Goal: Use online tool/utility: Utilize a website feature to perform a specific function

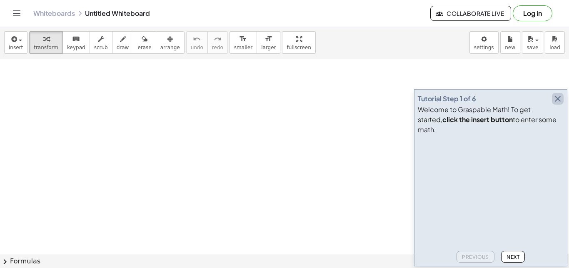
click at [557, 104] on icon "button" at bounding box center [558, 99] width 10 height 10
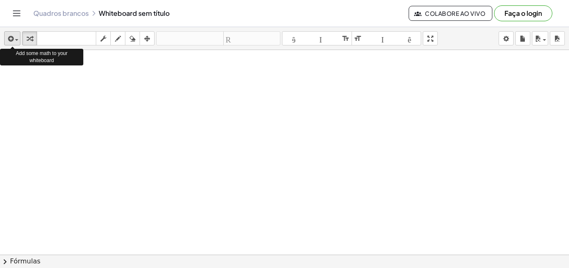
click at [18, 39] on div "button" at bounding box center [12, 38] width 12 height 10
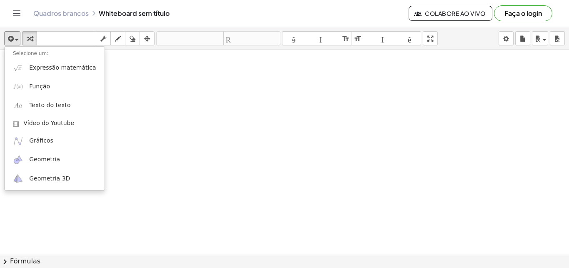
click at [127, 96] on div at bounding box center [284, 273] width 569 height 447
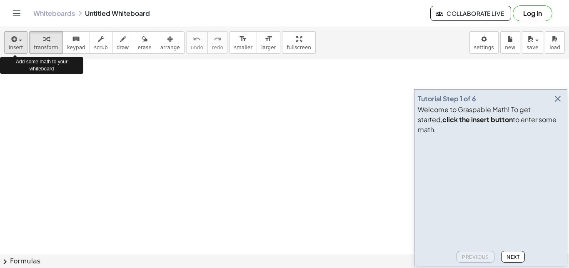
click at [12, 48] on span "insert" at bounding box center [16, 48] width 14 height 6
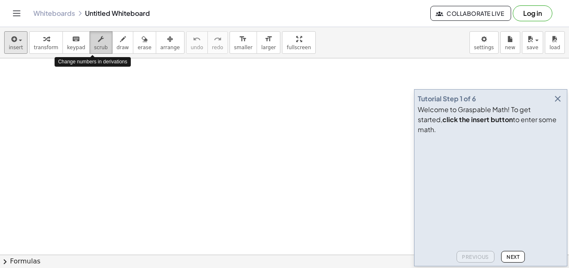
click at [94, 47] on span "scrub" at bounding box center [101, 48] width 14 height 6
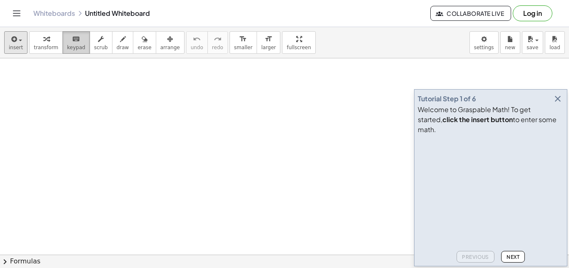
click at [75, 46] on span "keypad" at bounding box center [76, 48] width 18 height 6
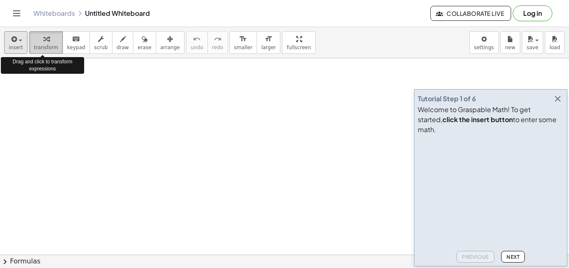
click at [46, 49] on span "transform" at bounding box center [46, 48] width 25 height 6
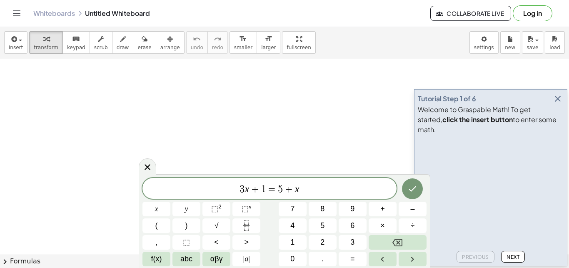
scroll to position [8, 0]
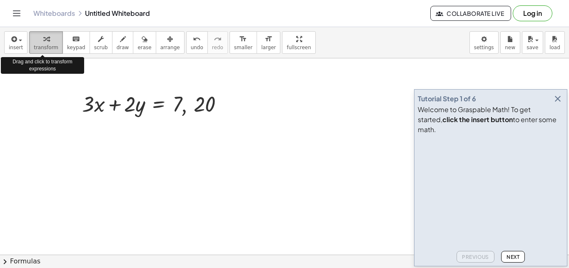
click at [46, 47] on span "transform" at bounding box center [46, 48] width 25 height 6
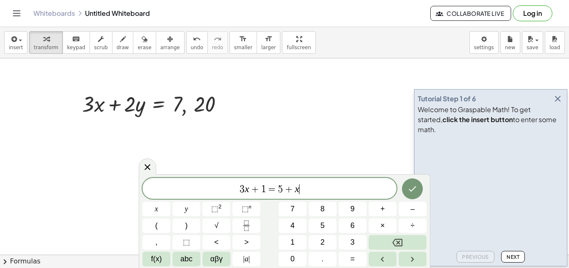
scroll to position [7, 0]
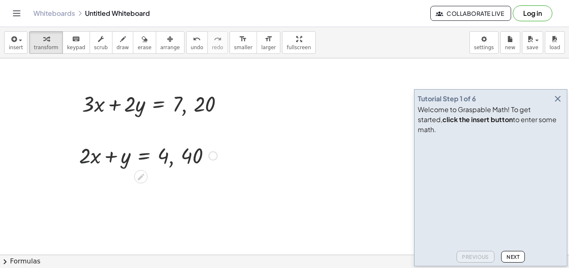
click at [83, 147] on div at bounding box center [148, 155] width 146 height 28
click at [163, 47] on span "arrange" at bounding box center [170, 48] width 20 height 6
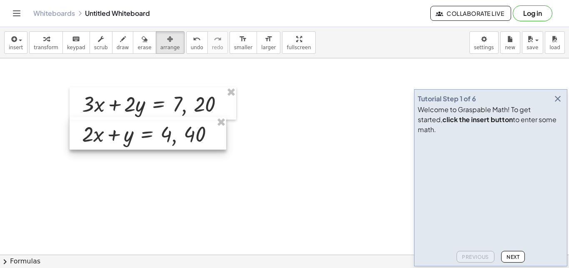
drag, startPoint x: 152, startPoint y: 161, endPoint x: 155, endPoint y: 139, distance: 21.9
click at [155, 139] on div at bounding box center [148, 133] width 157 height 32
click at [132, 135] on div at bounding box center [148, 133] width 157 height 32
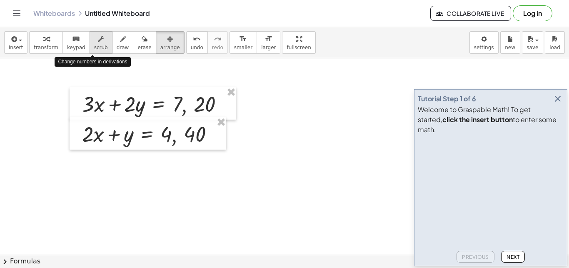
click at [98, 45] on span "scrub" at bounding box center [101, 48] width 14 height 6
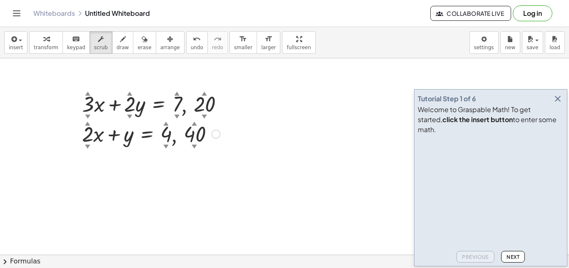
click at [127, 137] on div at bounding box center [151, 133] width 146 height 28
click at [126, 134] on div at bounding box center [151, 133] width 146 height 28
click at [147, 157] on icon at bounding box center [144, 155] width 9 height 9
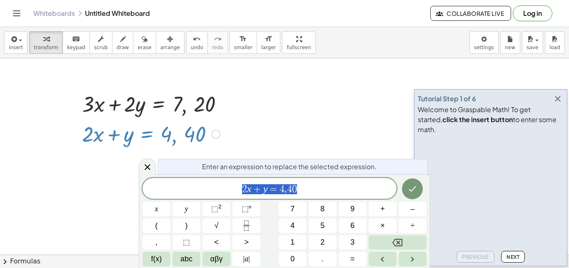
scroll to position [80, 5]
click at [260, 189] on span "+" at bounding box center [257, 189] width 12 height 10
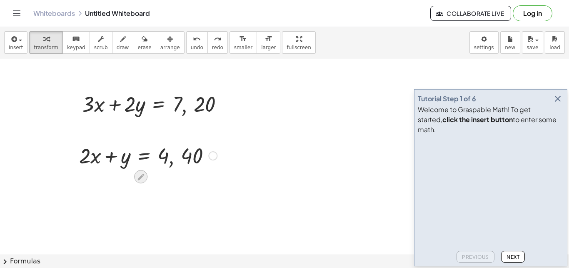
click at [143, 174] on icon at bounding box center [140, 176] width 7 height 7
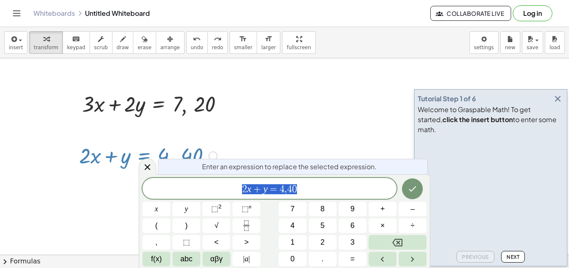
scroll to position [80, 5]
click at [265, 190] on var "y" at bounding box center [265, 188] width 5 height 11
click at [409, 186] on icon "Done" at bounding box center [412, 189] width 10 height 10
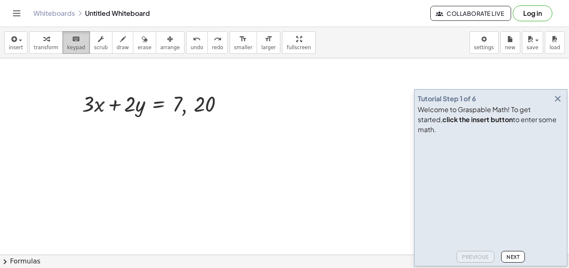
click at [74, 47] on span "keypad" at bounding box center [76, 48] width 18 height 6
click at [75, 43] on div "keyboard" at bounding box center [76, 39] width 18 height 10
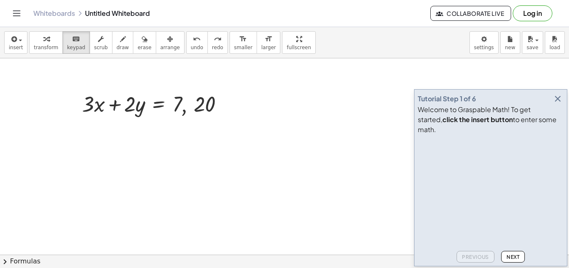
click at [560, 104] on icon "button" at bounding box center [558, 99] width 10 height 10
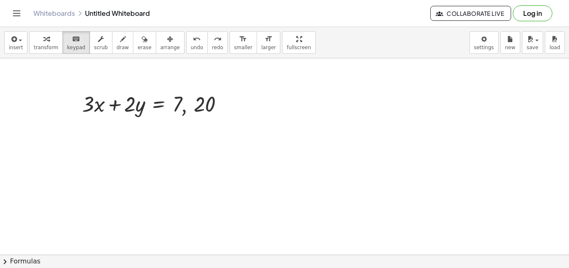
click at [94, 47] on span "scrub" at bounding box center [101, 48] width 14 height 6
click at [72, 45] on span "keypad" at bounding box center [76, 48] width 18 height 6
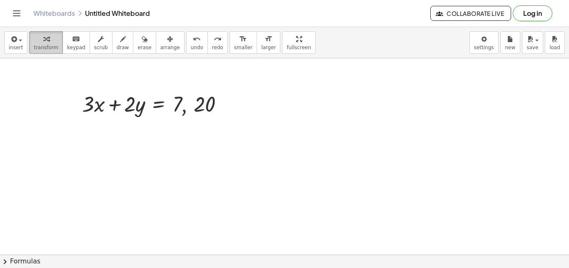
click at [41, 45] on span "transform" at bounding box center [46, 48] width 25 height 6
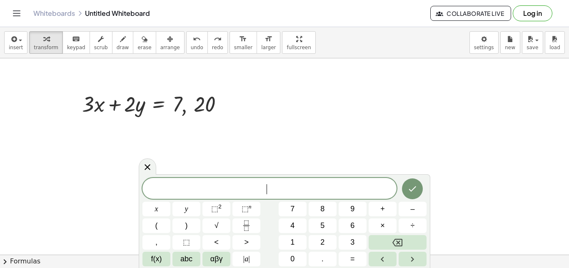
scroll to position [7, 0]
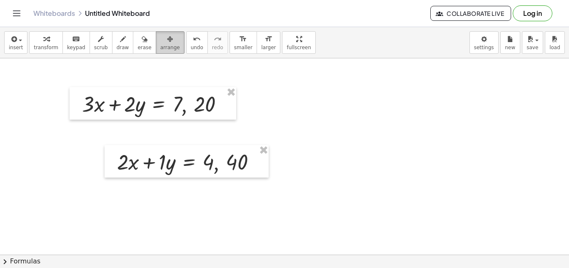
click at [167, 43] on icon "button" at bounding box center [170, 39] width 6 height 10
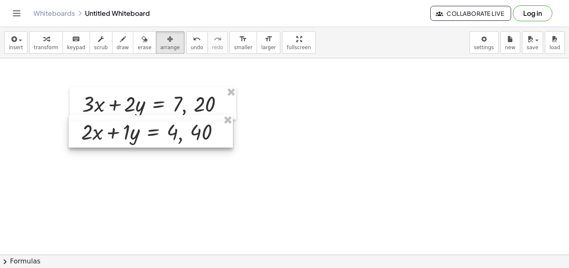
drag, startPoint x: 200, startPoint y: 153, endPoint x: 165, endPoint y: 123, distance: 46.7
click at [165, 123] on div at bounding box center [151, 131] width 164 height 32
click at [186, 108] on div at bounding box center [153, 103] width 167 height 32
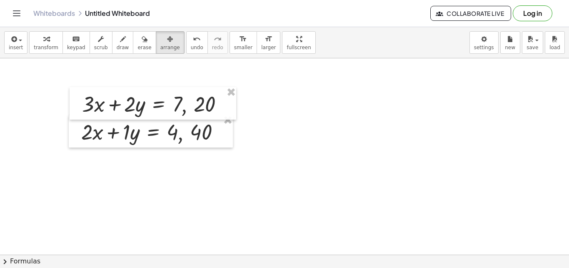
click at [45, 51] on button "transform" at bounding box center [46, 42] width 34 height 22
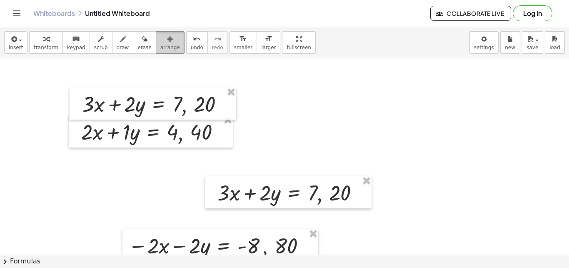
click at [167, 42] on icon "button" at bounding box center [170, 39] width 6 height 10
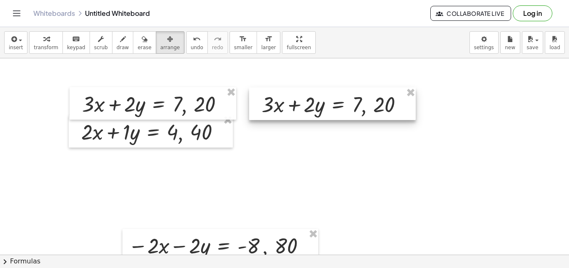
drag, startPoint x: 274, startPoint y: 202, endPoint x: 318, endPoint y: 113, distance: 98.7
click at [318, 113] on div at bounding box center [332, 103] width 167 height 32
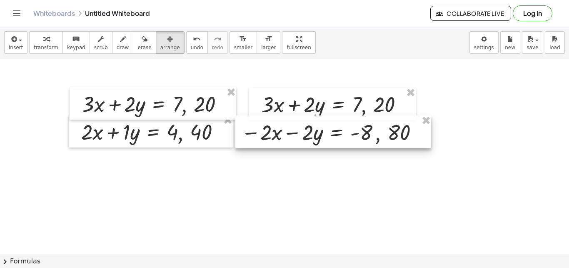
drag, startPoint x: 245, startPoint y: 242, endPoint x: 357, endPoint y: 129, distance: 160.0
click at [357, 129] on div at bounding box center [333, 131] width 196 height 32
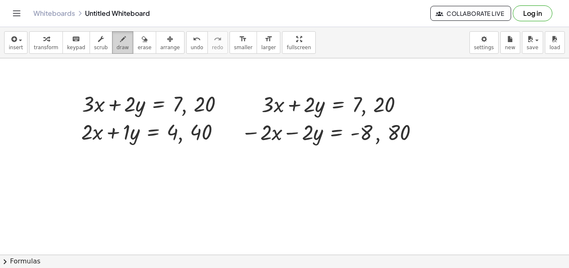
click at [120, 43] on icon "button" at bounding box center [123, 39] width 6 height 10
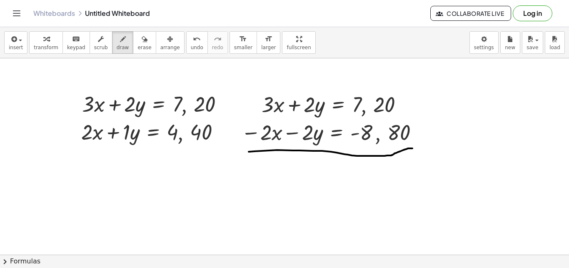
drag, startPoint x: 249, startPoint y: 152, endPoint x: 419, endPoint y: 147, distance: 170.0
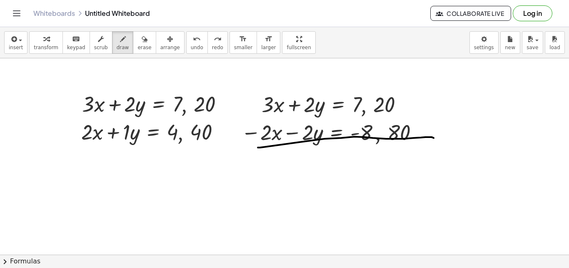
drag, startPoint x: 258, startPoint y: 147, endPoint x: 437, endPoint y: 140, distance: 178.9
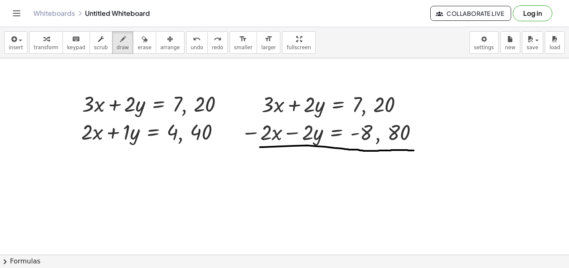
drag, startPoint x: 260, startPoint y: 147, endPoint x: 416, endPoint y: 150, distance: 155.8
click at [44, 42] on icon "button" at bounding box center [46, 39] width 6 height 10
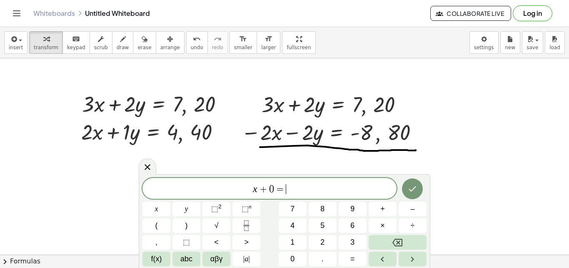
click at [305, 193] on span "x + 0 = ​" at bounding box center [269, 189] width 254 height 12
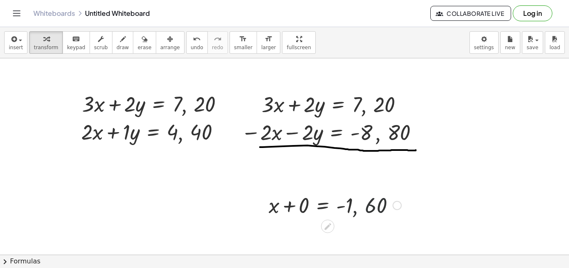
click at [357, 212] on div at bounding box center [335, 204] width 141 height 28
click at [399, 208] on div at bounding box center [396, 205] width 9 height 9
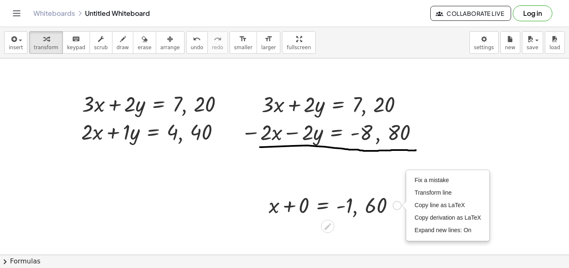
click at [368, 209] on div at bounding box center [335, 204] width 141 height 28
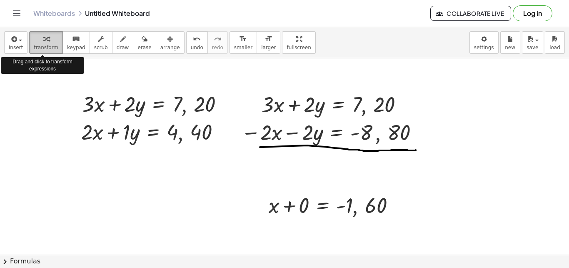
click at [45, 44] on icon "button" at bounding box center [46, 39] width 6 height 10
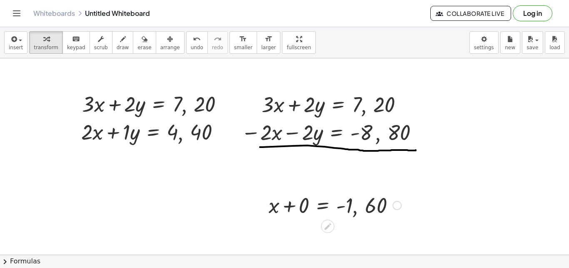
click at [362, 206] on div at bounding box center [335, 204] width 141 height 28
click at [400, 204] on div "Fix a mistake Transform line Copy line as LaTeX Copy derivation as LaTeX Expand…" at bounding box center [396, 205] width 9 height 9
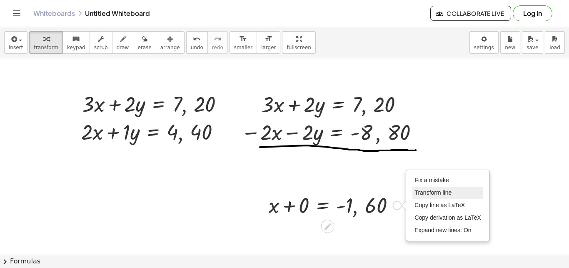
click at [436, 192] on span "Transform line" at bounding box center [433, 192] width 37 height 7
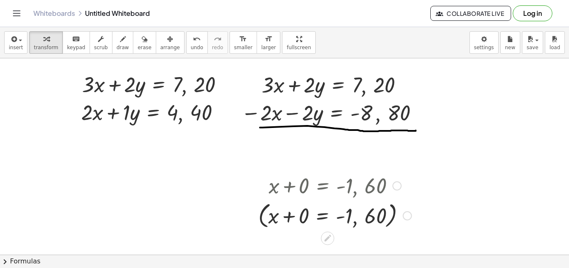
scroll to position [53, 0]
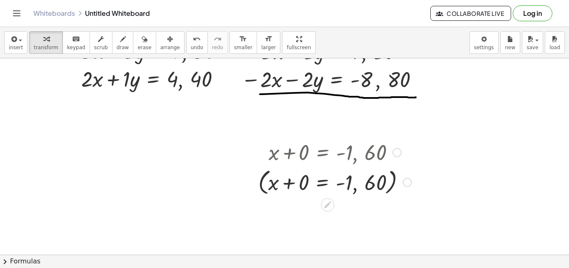
click at [302, 189] on div at bounding box center [335, 182] width 162 height 32
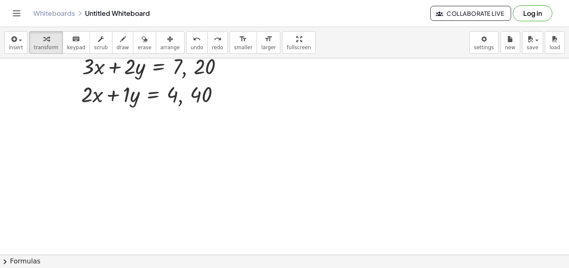
scroll to position [0, 0]
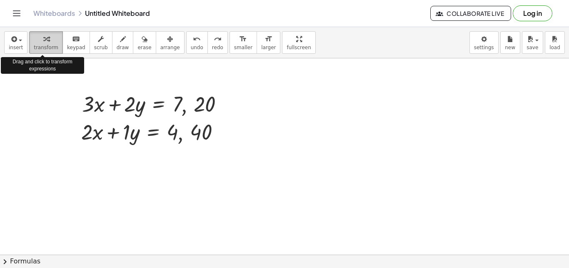
click at [43, 40] on icon "button" at bounding box center [46, 39] width 6 height 10
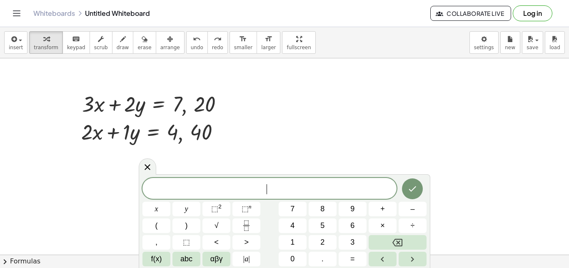
scroll to position [7, 0]
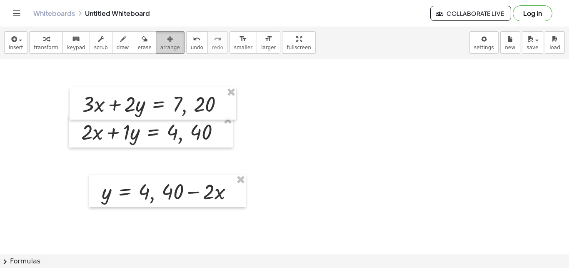
click at [164, 35] on div "button" at bounding box center [170, 39] width 20 height 10
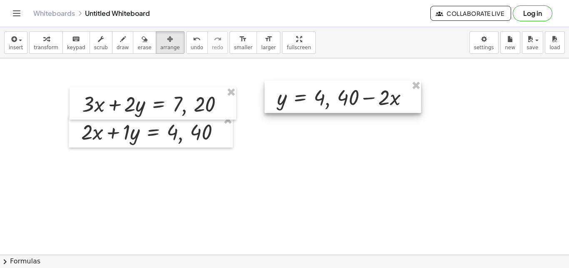
drag, startPoint x: 127, startPoint y: 185, endPoint x: 302, endPoint y: 91, distance: 199.1
click at [302, 91] on div at bounding box center [343, 96] width 157 height 32
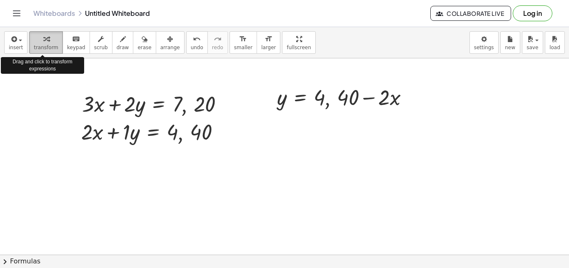
click at [43, 41] on icon "button" at bounding box center [46, 39] width 6 height 10
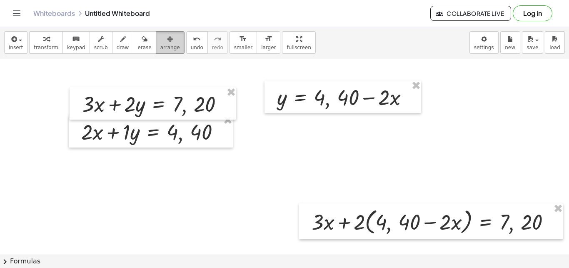
click at [160, 47] on span "arrange" at bounding box center [170, 48] width 20 height 6
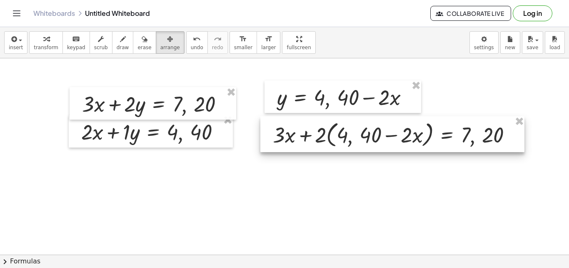
drag, startPoint x: 332, startPoint y: 217, endPoint x: 293, endPoint y: 130, distance: 96.2
click at [293, 130] on div at bounding box center [392, 134] width 264 height 36
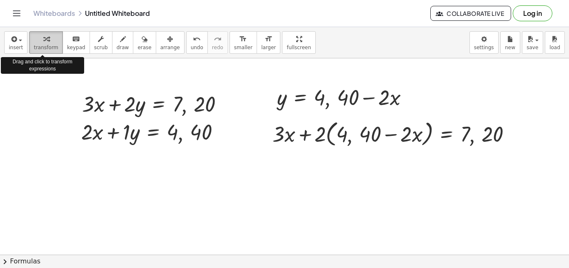
click at [45, 42] on icon "button" at bounding box center [46, 39] width 6 height 10
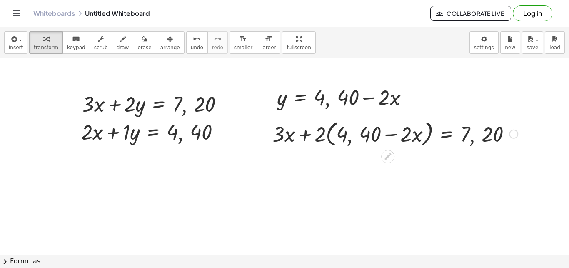
click at [365, 136] on div at bounding box center [395, 133] width 254 height 32
click at [512, 137] on div at bounding box center [513, 134] width 9 height 9
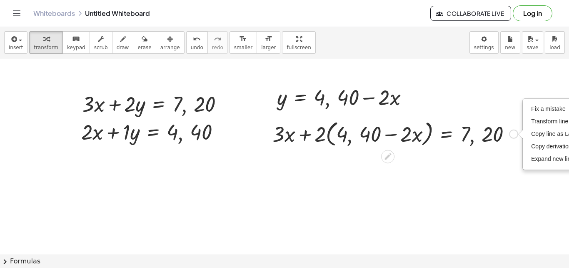
scroll to position [0, 45]
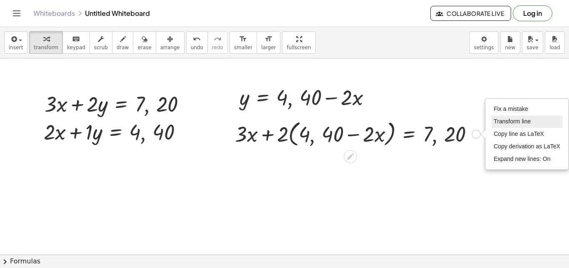
click at [507, 122] on span "Transform line" at bounding box center [512, 121] width 37 height 7
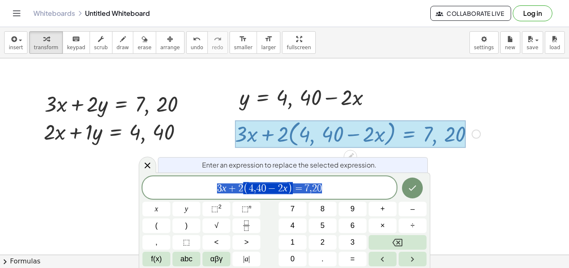
scroll to position [0, 3]
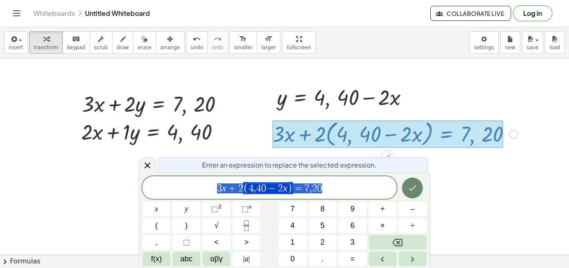
click at [415, 183] on icon "Done" at bounding box center [412, 188] width 10 height 10
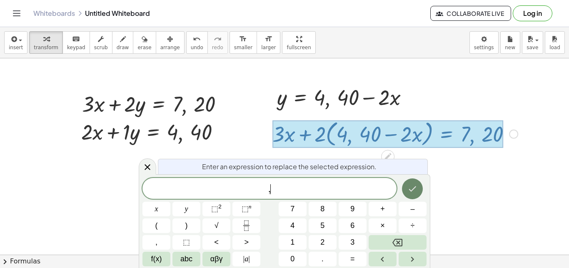
scroll to position [8, 0]
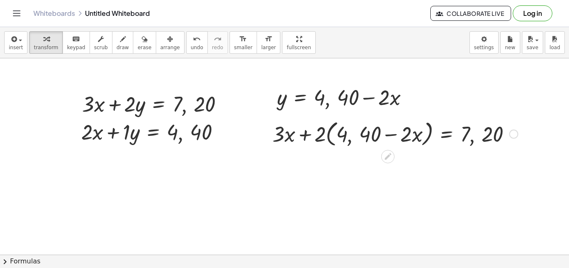
click at [338, 137] on div at bounding box center [395, 133] width 254 height 32
click at [72, 42] on icon "keyboard" at bounding box center [76, 39] width 8 height 10
click at [45, 42] on icon "button" at bounding box center [46, 39] width 6 height 10
click at [317, 135] on div at bounding box center [395, 133] width 254 height 32
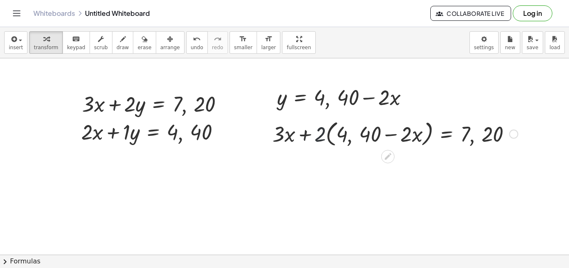
click at [317, 135] on div at bounding box center [395, 133] width 254 height 32
click at [342, 139] on div at bounding box center [395, 133] width 254 height 32
click at [513, 136] on div "Fix a mistake Transform line Copy line as LaTeX Copy derivation as LaTeX Expand…" at bounding box center [513, 134] width 9 height 9
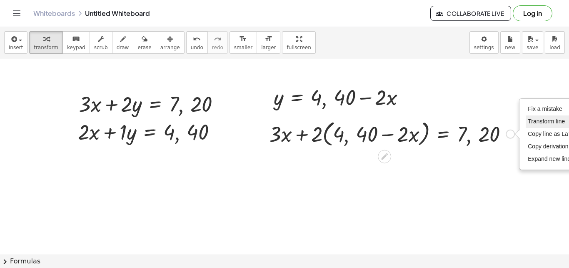
click at [533, 121] on span "Transform line" at bounding box center [546, 121] width 37 height 7
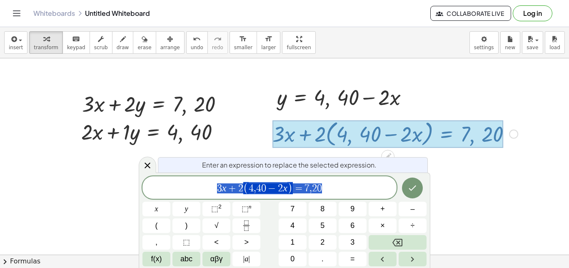
scroll to position [280, 5]
click at [412, 188] on icon "Done" at bounding box center [412, 188] width 10 height 10
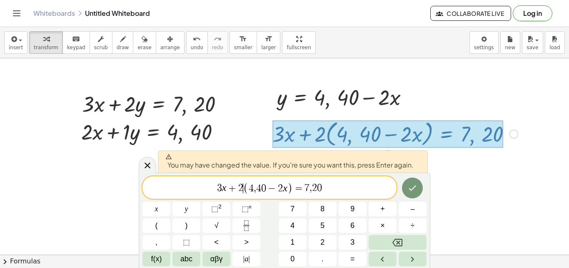
click at [245, 189] on span "(" at bounding box center [245, 188] width 5 height 12
click at [252, 190] on span "4" at bounding box center [253, 188] width 5 height 10
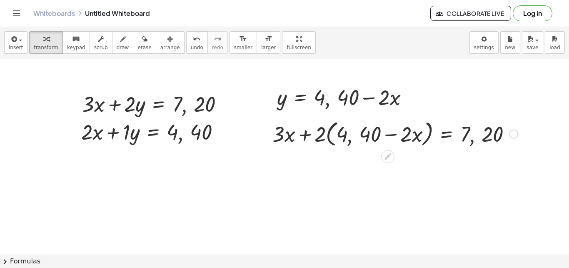
click at [362, 136] on div at bounding box center [395, 133] width 254 height 32
click at [390, 135] on div at bounding box center [395, 133] width 254 height 32
click at [320, 137] on div at bounding box center [395, 133] width 254 height 32
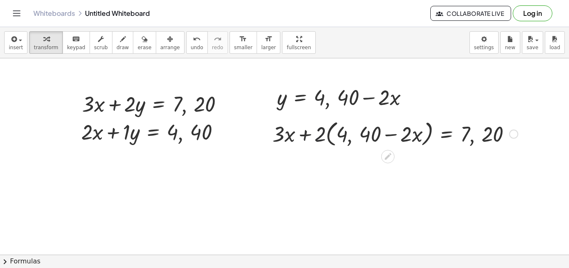
click at [320, 137] on div at bounding box center [395, 133] width 254 height 32
click at [317, 137] on div at bounding box center [395, 133] width 254 height 32
click at [337, 135] on div at bounding box center [395, 133] width 254 height 32
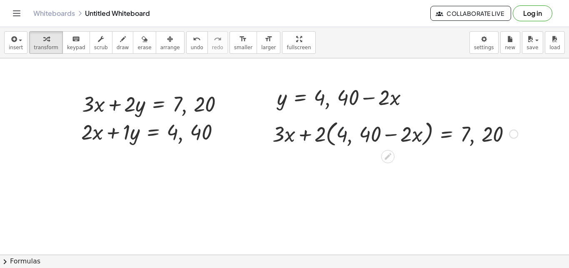
click at [337, 135] on div at bounding box center [395, 133] width 254 height 32
click at [341, 136] on div at bounding box center [395, 133] width 254 height 32
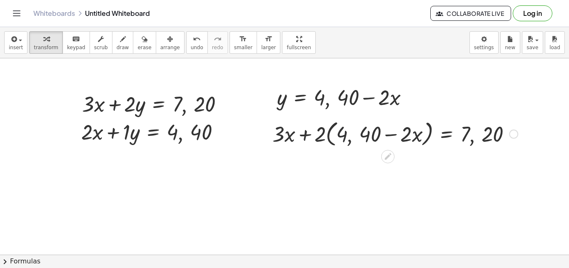
click at [341, 136] on div at bounding box center [395, 133] width 254 height 32
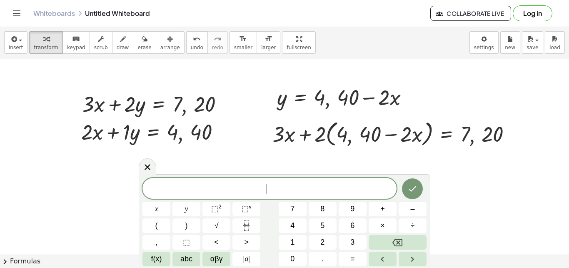
scroll to position [7, 0]
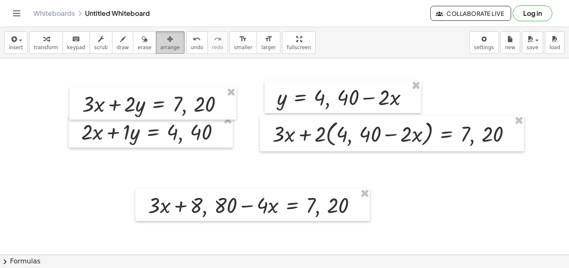
click at [160, 37] on div "button" at bounding box center [170, 39] width 20 height 10
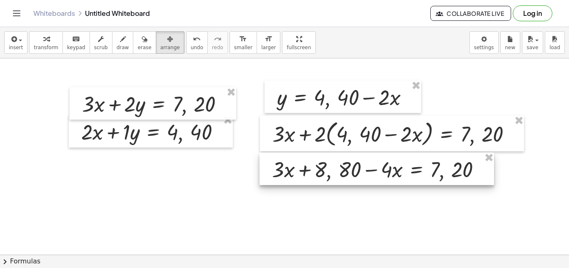
drag, startPoint x: 240, startPoint y: 209, endPoint x: 364, endPoint y: 172, distance: 128.5
click at [364, 172] on div at bounding box center [377, 168] width 235 height 32
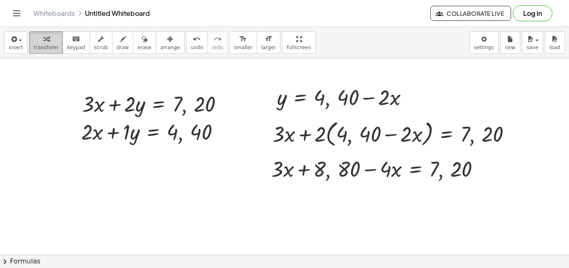
click at [46, 43] on div "button" at bounding box center [46, 39] width 25 height 10
click at [381, 176] on div at bounding box center [379, 168] width 224 height 28
click at [388, 175] on div at bounding box center [379, 168] width 224 height 28
click at [369, 170] on div at bounding box center [379, 168] width 224 height 28
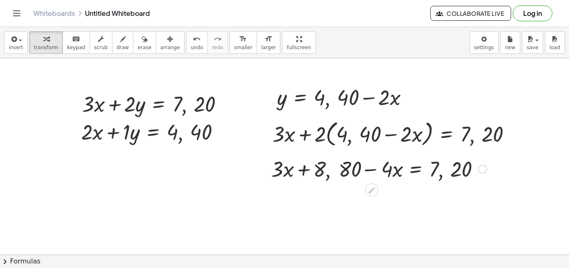
click at [369, 170] on div at bounding box center [379, 168] width 224 height 28
click at [284, 173] on div at bounding box center [379, 168] width 224 height 28
click at [481, 170] on div at bounding box center [482, 169] width 9 height 9
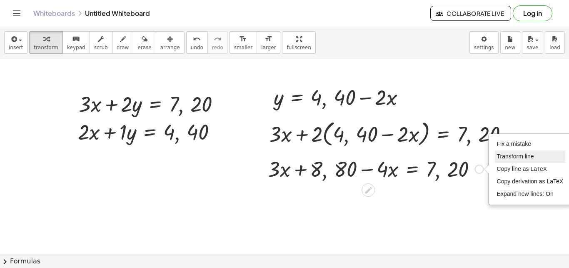
click at [515, 156] on span "Transform line" at bounding box center [515, 156] width 37 height 7
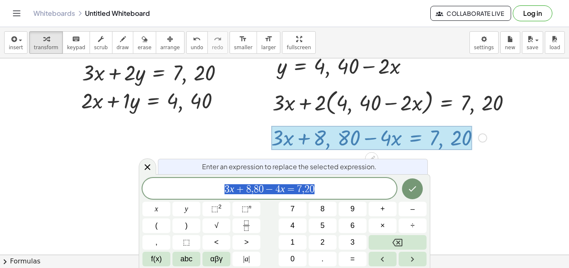
scroll to position [8, 0]
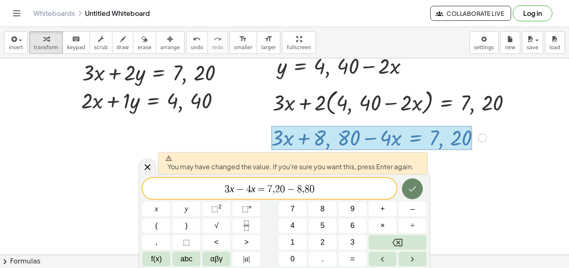
click at [417, 195] on button "Done" at bounding box center [412, 188] width 21 height 21
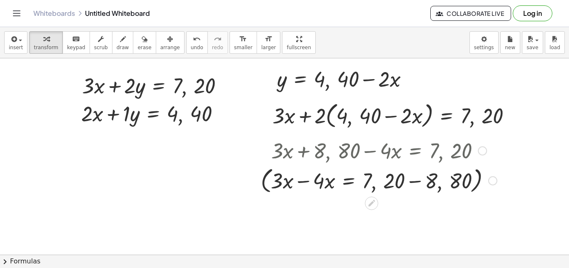
scroll to position [21, 3]
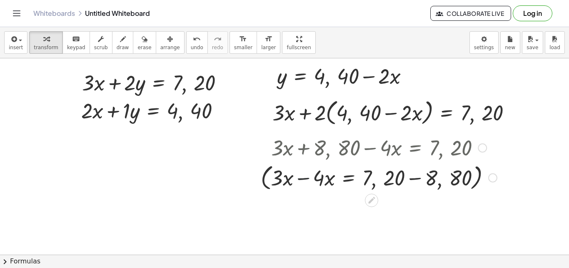
click at [301, 179] on div at bounding box center [379, 177] width 245 height 32
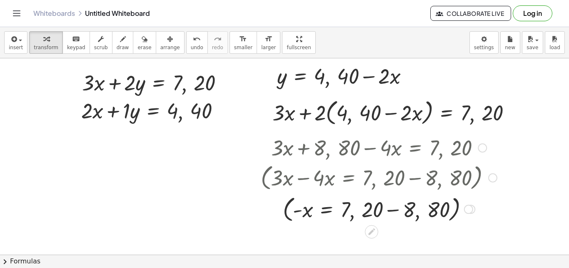
click at [391, 211] on div at bounding box center [379, 209] width 245 height 32
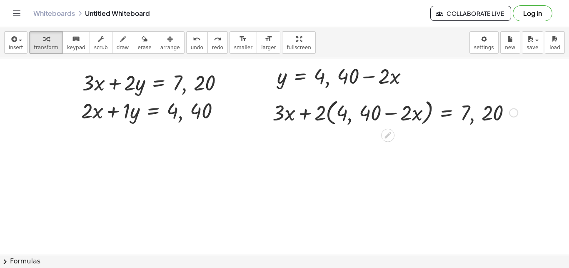
click at [367, 123] on div at bounding box center [395, 112] width 254 height 32
click at [512, 111] on div "Fix a mistake Transform line Copy line as LaTeX Copy derivation as LaTeX Expand…" at bounding box center [513, 112] width 9 height 9
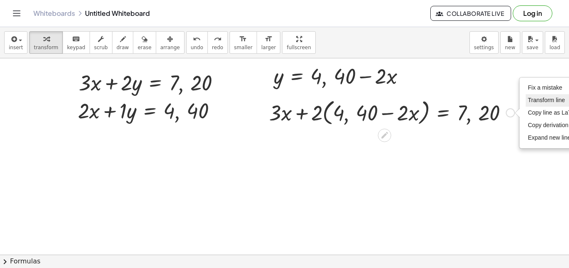
click at [537, 100] on span "Transform line" at bounding box center [546, 100] width 37 height 7
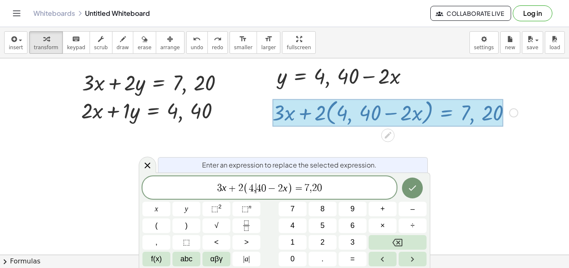
scroll to position [10, 0]
click at [257, 187] on span "4" at bounding box center [258, 188] width 5 height 10
click at [314, 190] on span "2" at bounding box center [314, 188] width 5 height 10
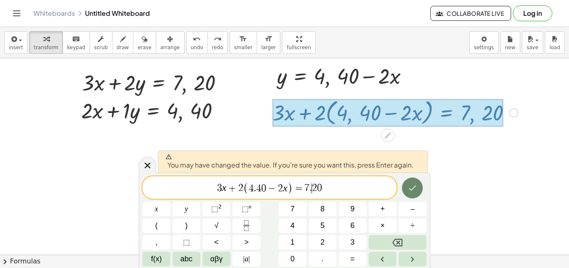
click at [412, 192] on icon "Done" at bounding box center [412, 188] width 10 height 10
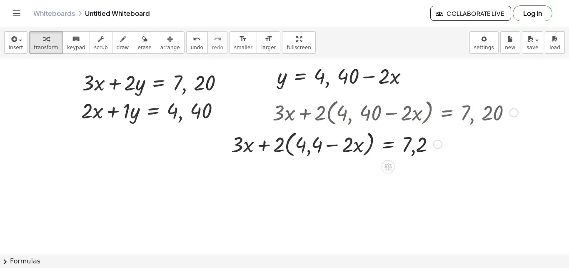
click at [277, 147] on div at bounding box center [374, 144] width 295 height 32
click at [300, 145] on div at bounding box center [374, 144] width 295 height 32
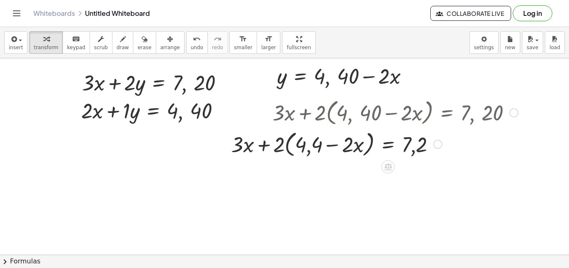
click at [330, 146] on div at bounding box center [374, 144] width 295 height 32
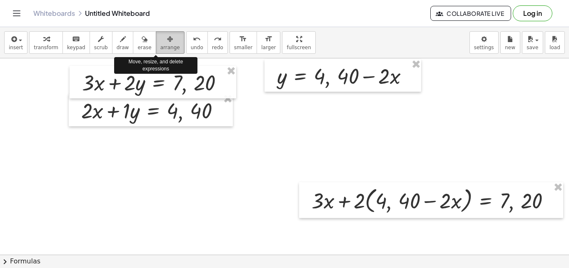
click at [156, 37] on button "arrange" at bounding box center [170, 42] width 29 height 22
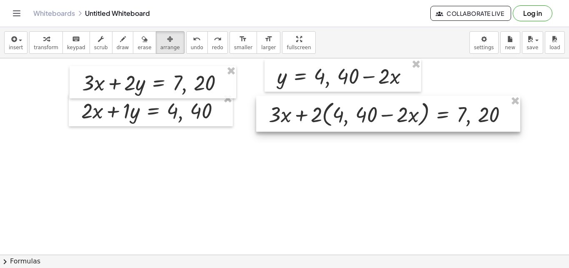
drag, startPoint x: 367, startPoint y: 194, endPoint x: 324, endPoint y: 108, distance: 96.0
click at [324, 108] on div at bounding box center [388, 114] width 264 height 36
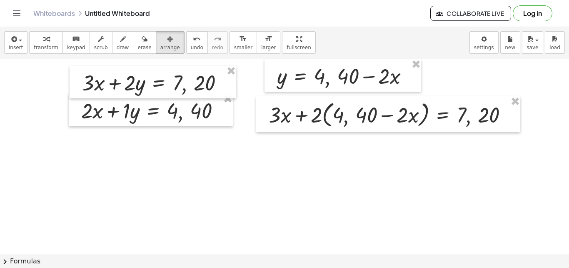
click at [277, 167] on div at bounding box center [284, 260] width 569 height 447
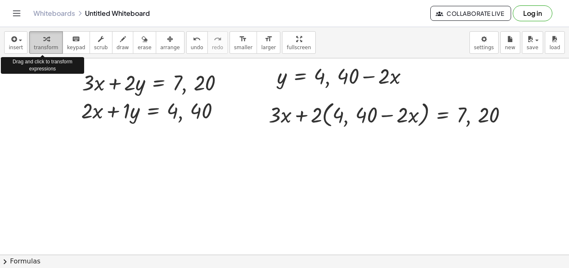
click at [55, 49] on button "transform" at bounding box center [46, 42] width 34 height 22
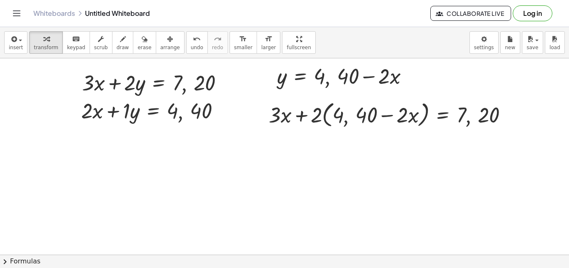
click at [278, 160] on div at bounding box center [284, 260] width 569 height 447
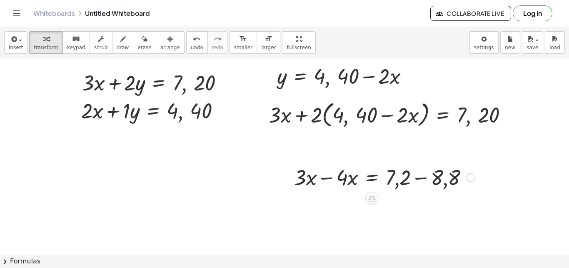
click at [329, 180] on div at bounding box center [384, 176] width 189 height 28
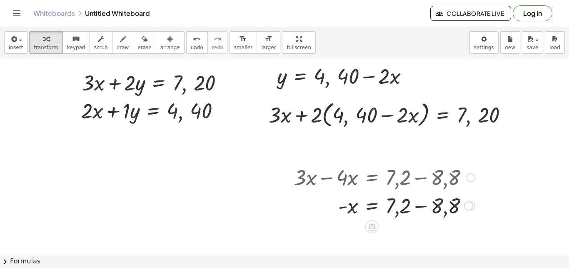
click at [421, 207] on div at bounding box center [384, 205] width 189 height 28
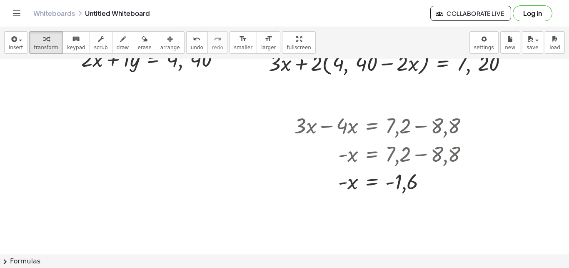
scroll to position [109, 3]
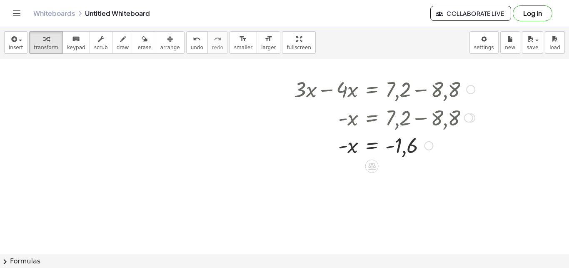
click at [385, 148] on div at bounding box center [384, 144] width 189 height 27
click at [339, 148] on div at bounding box center [384, 144] width 189 height 27
click at [369, 168] on icon at bounding box center [371, 166] width 9 height 9
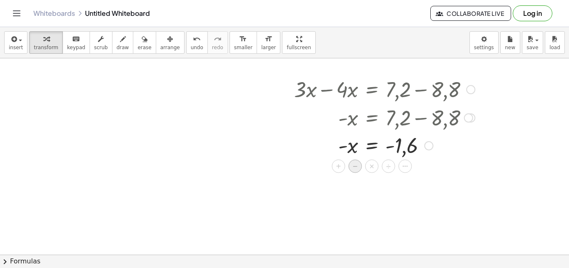
click at [353, 167] on span "−" at bounding box center [355, 166] width 5 height 12
click at [368, 167] on icon at bounding box center [371, 166] width 7 height 7
click at [370, 167] on span "×" at bounding box center [372, 166] width 5 height 12
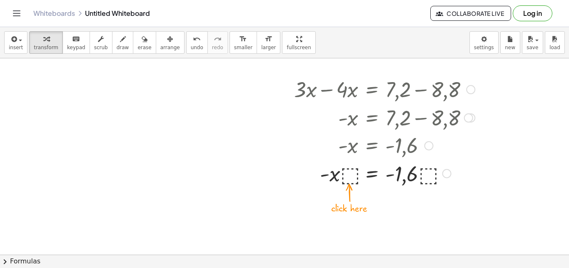
click at [345, 175] on div at bounding box center [384, 173] width 189 height 28
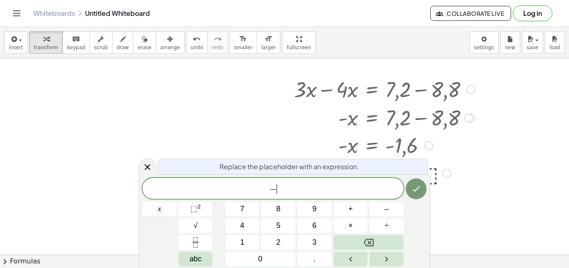
scroll to position [7, 0]
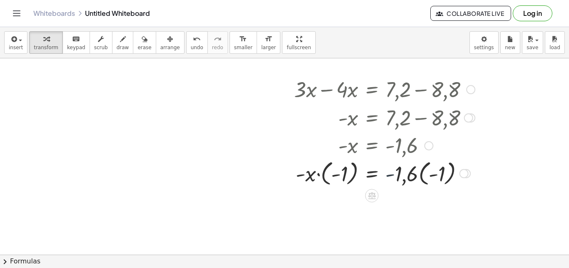
click at [389, 176] on div at bounding box center [384, 172] width 189 height 30
click at [430, 177] on div at bounding box center [384, 172] width 189 height 30
click at [368, 172] on div at bounding box center [384, 172] width 189 height 30
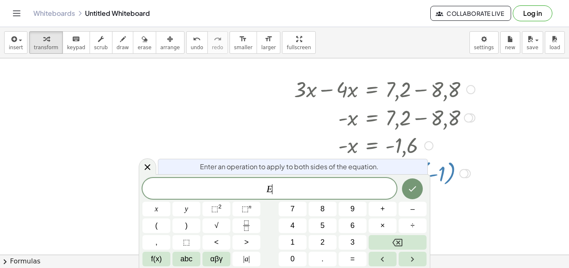
click at [368, 172] on div "Enter an operation to apply to both sides of the equation." at bounding box center [293, 166] width 270 height 15
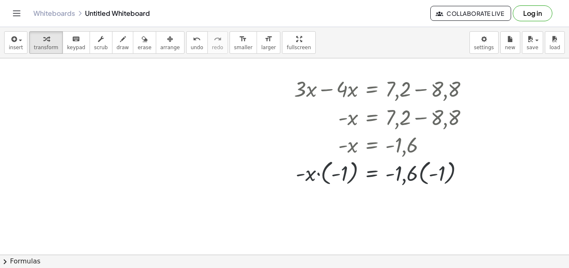
scroll to position [109, 3]
click at [306, 178] on div at bounding box center [384, 172] width 189 height 30
click at [315, 175] on div at bounding box center [384, 172] width 189 height 30
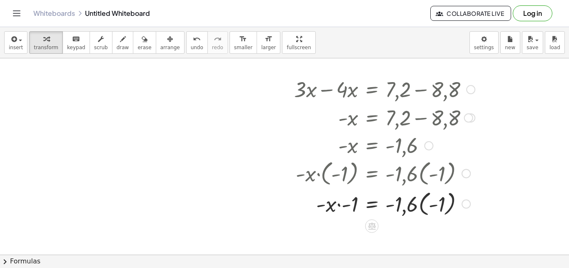
click at [414, 205] on div at bounding box center [384, 203] width 189 height 30
click at [335, 204] on div at bounding box center [384, 203] width 189 height 30
click at [428, 207] on div at bounding box center [384, 203] width 189 height 30
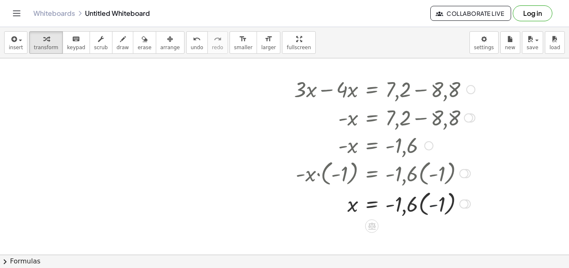
click at [428, 207] on div at bounding box center [384, 203] width 189 height 30
click at [387, 207] on div at bounding box center [384, 203] width 189 height 30
click at [415, 207] on div at bounding box center [384, 203] width 189 height 30
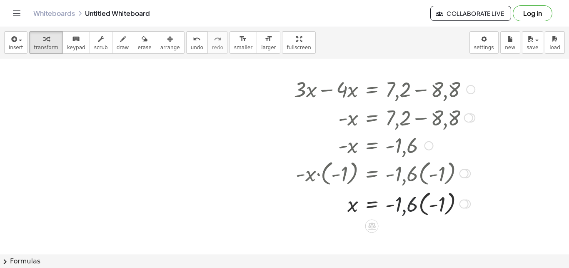
click at [415, 207] on div at bounding box center [384, 203] width 189 height 30
click at [463, 205] on div at bounding box center [464, 204] width 9 height 9
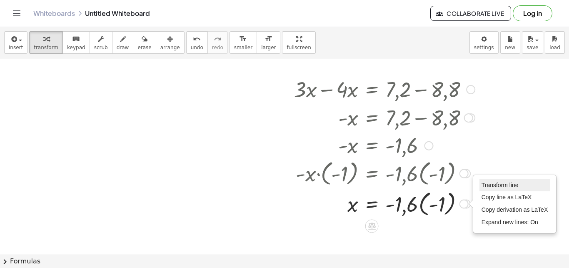
click at [484, 186] on span "Transform line" at bounding box center [500, 185] width 37 height 7
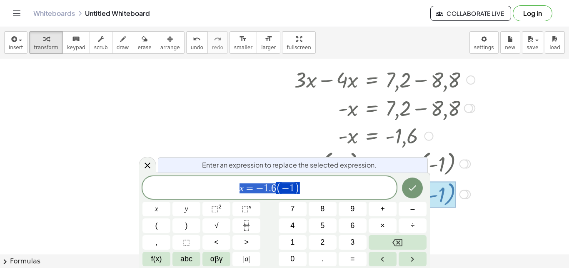
scroll to position [119, 3]
click at [277, 187] on span "(" at bounding box center [278, 188] width 5 height 12
click at [414, 188] on icon "Done" at bounding box center [412, 187] width 7 height 5
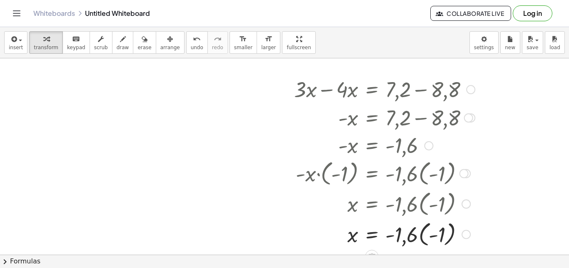
scroll to position [204, 3]
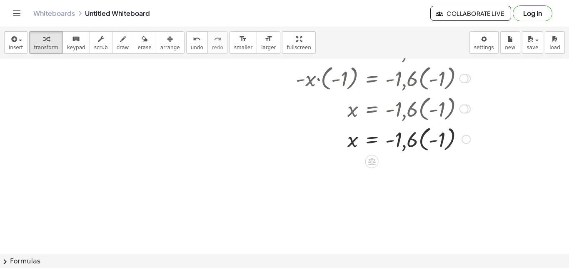
click at [387, 140] on div at bounding box center [384, 138] width 189 height 30
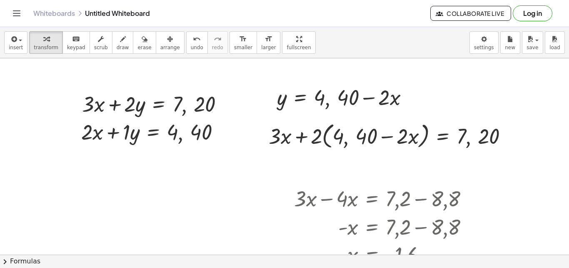
scroll to position [12, 3]
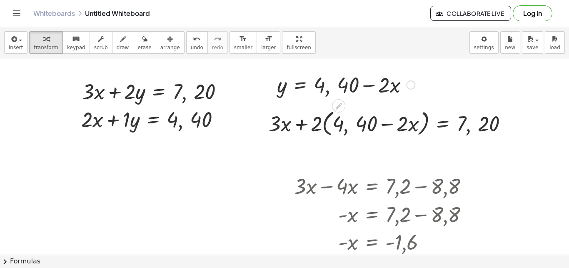
click at [406, 87] on div at bounding box center [410, 84] width 9 height 9
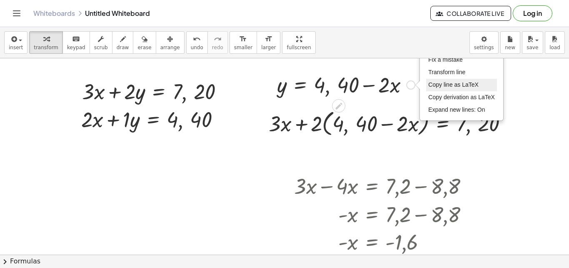
click at [450, 84] on span "Copy line as LaTeX" at bounding box center [453, 84] width 50 height 7
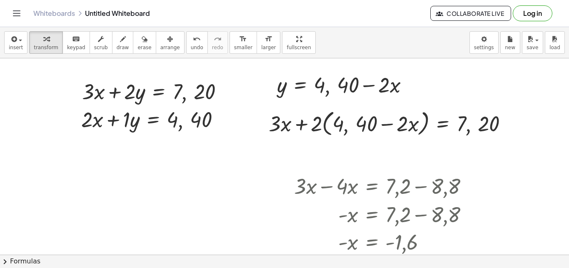
click at [120, 170] on div at bounding box center [284, 269] width 569 height 447
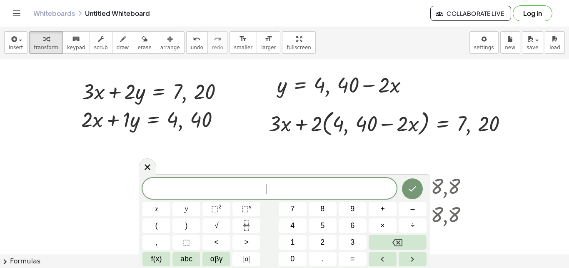
scroll to position [7, 0]
click at [98, 157] on div at bounding box center [284, 269] width 569 height 447
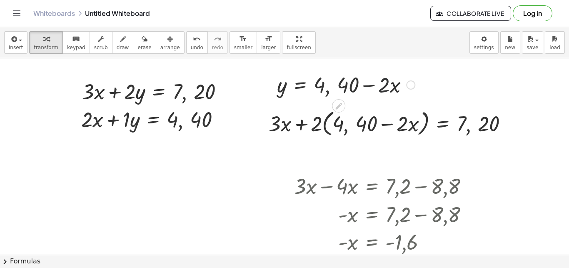
click at [376, 89] on div at bounding box center [346, 84] width 146 height 28
click at [408, 86] on div "Copied done" at bounding box center [410, 84] width 9 height 9
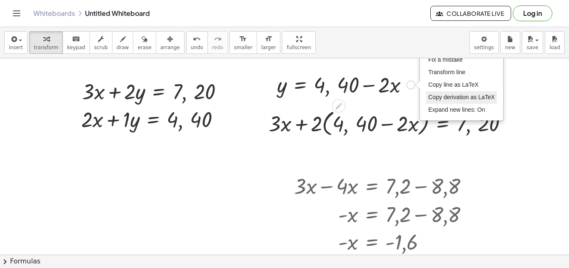
click at [431, 95] on span "Copy derivation as LaTeX" at bounding box center [461, 97] width 67 height 7
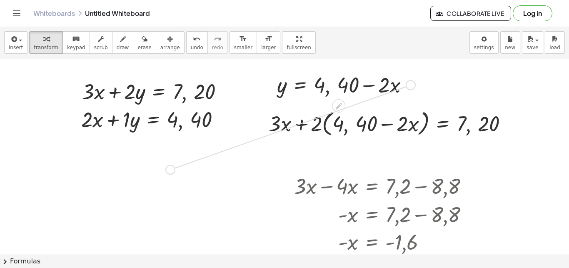
drag, startPoint x: 407, startPoint y: 88, endPoint x: 170, endPoint y: 177, distance: 253.0
click at [170, 177] on div ", + · 3 · x + · 2 · y = 7 , 20 , + · 2 · x + · 1 · y = 4 , 40 , y = 4 , + 40 − …" at bounding box center [284, 269] width 569 height 447
click at [100, 174] on div at bounding box center [102, 169] width 146 height 28
click at [165, 171] on div at bounding box center [166, 169] width 9 height 9
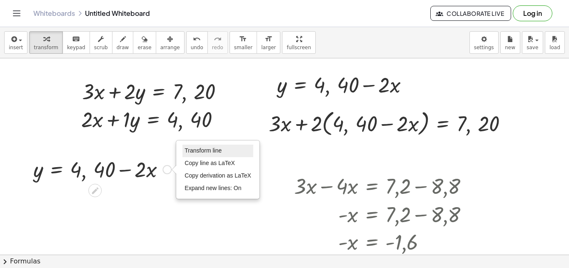
click at [202, 150] on span "Transform line" at bounding box center [203, 150] width 37 height 7
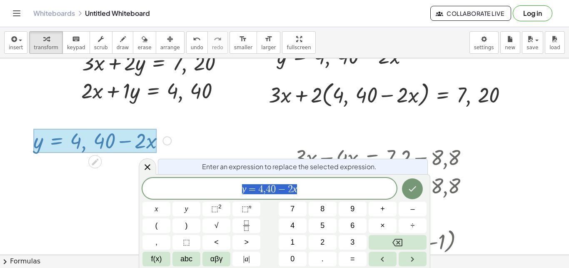
scroll to position [44, 3]
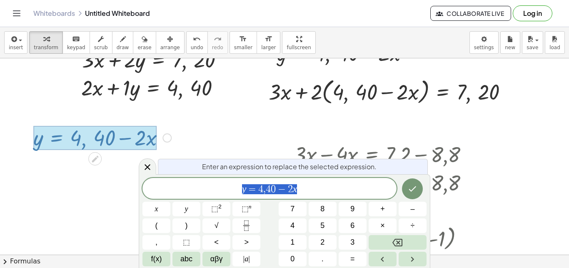
click at [147, 137] on div at bounding box center [94, 138] width 123 height 24
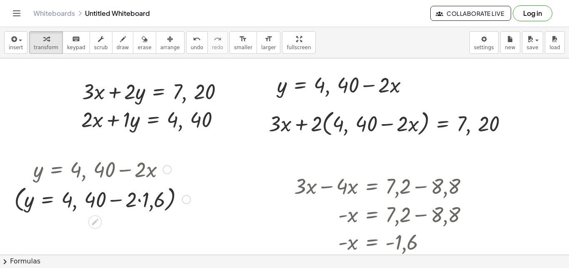
scroll to position [56, 3]
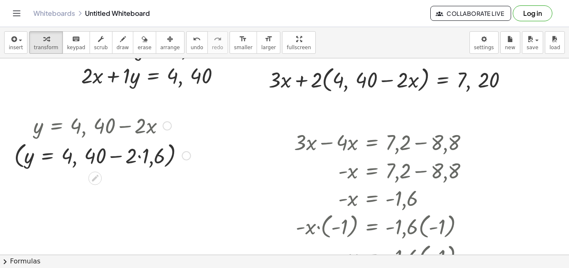
click at [136, 157] on div at bounding box center [102, 155] width 185 height 32
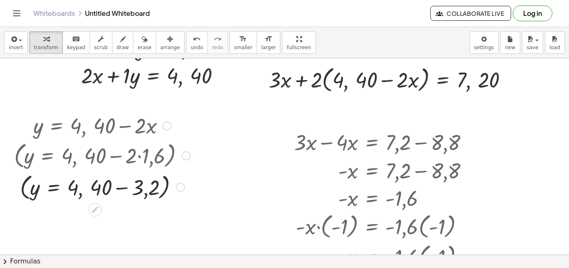
click at [119, 187] on div at bounding box center [102, 187] width 185 height 32
click at [180, 188] on div at bounding box center [180, 186] width 9 height 9
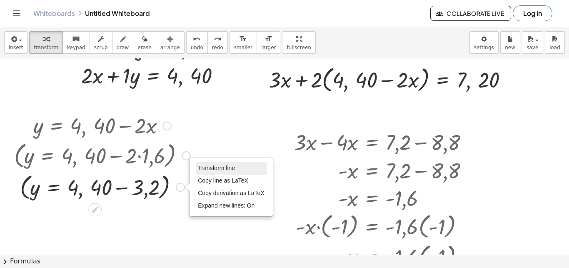
click at [211, 170] on span "Transform line" at bounding box center [216, 168] width 37 height 7
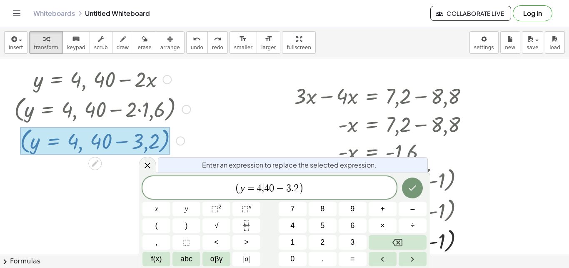
scroll to position [10, 0]
click at [264, 189] on span "y = 4 , ​ 4 0 − 3 . 2" at bounding box center [269, 188] width 58 height 10
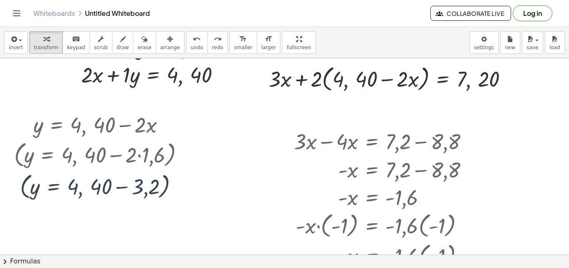
scroll to position [56, 3]
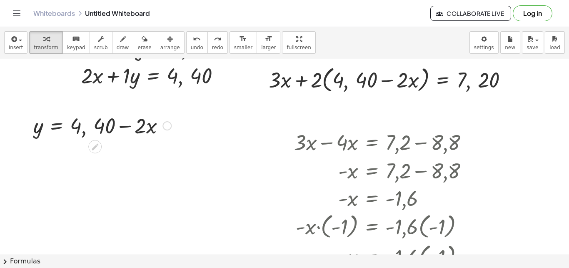
click at [166, 130] on div at bounding box center [166, 125] width 9 height 9
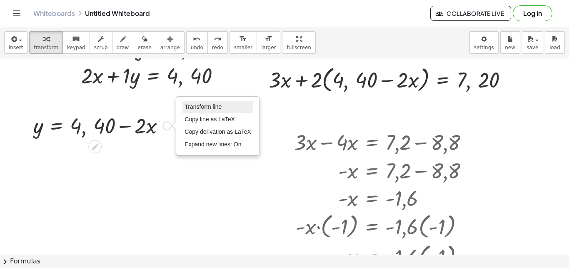
click at [211, 110] on span "Transform line" at bounding box center [203, 106] width 37 height 7
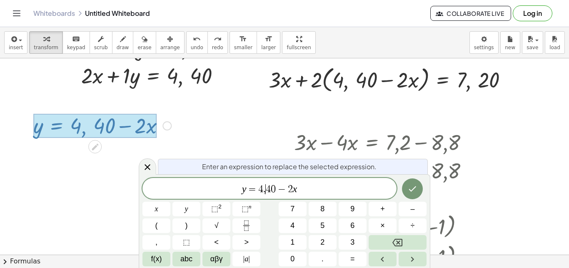
click at [267, 190] on span "4" at bounding box center [268, 189] width 5 height 10
click at [297, 187] on var "x" at bounding box center [295, 188] width 5 height 11
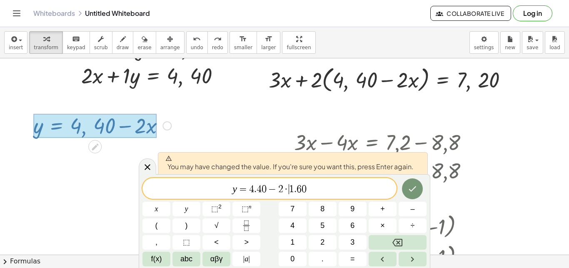
click at [290, 190] on span "1" at bounding box center [291, 189] width 5 height 10
